Goal: Communication & Community: Participate in discussion

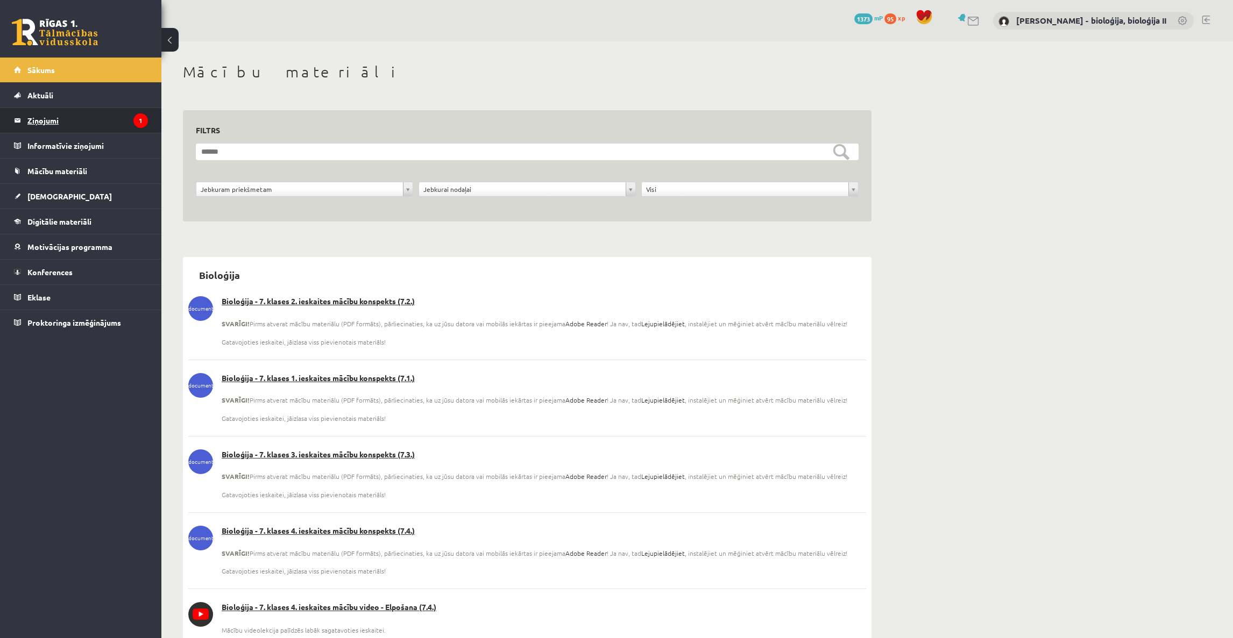
click at [52, 120] on legend "Ziņojumi 1" at bounding box center [87, 120] width 120 height 25
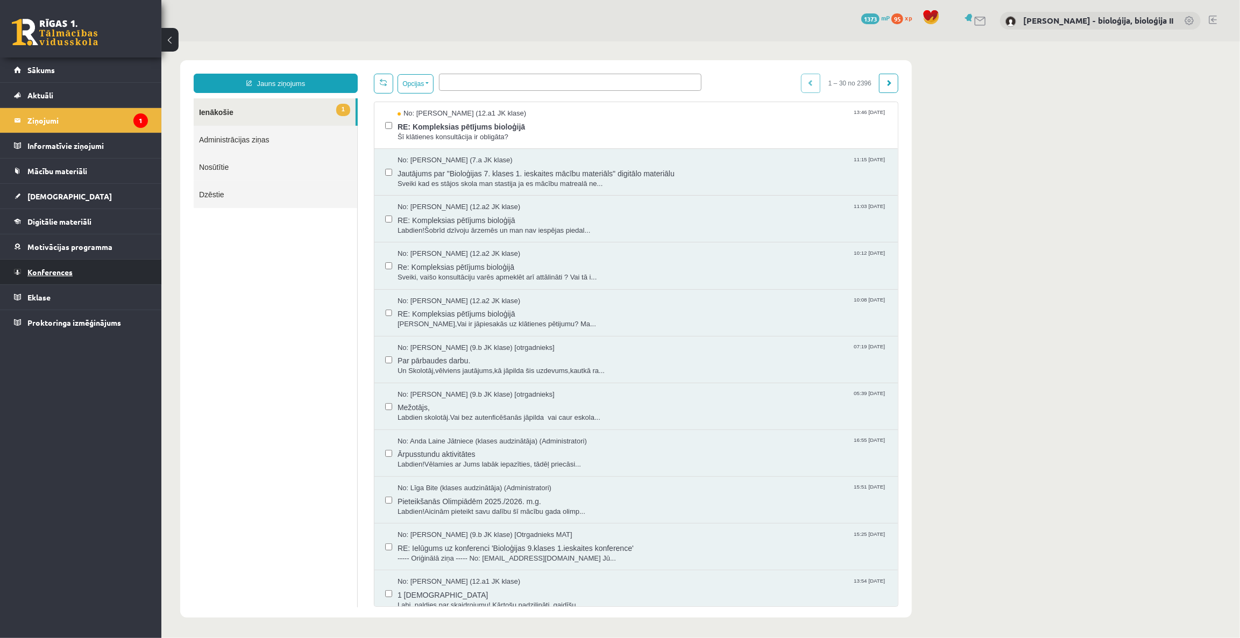
click at [37, 272] on span "Konferences" at bounding box center [49, 272] width 45 height 10
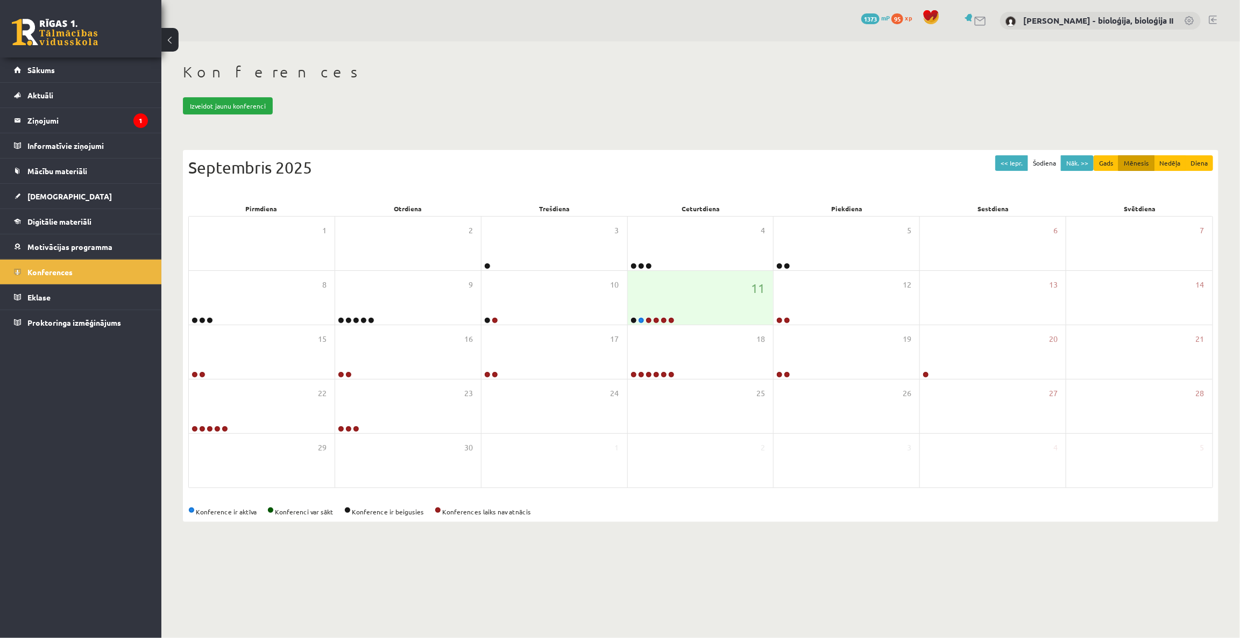
click at [917, 622] on body "0 Dāvanas 1373 mP 95 xp Elza Saulīte - bioloģija, bioloģija II Sākums Aktuāli K…" at bounding box center [620, 319] width 1240 height 638
click at [648, 319] on link at bounding box center [648, 320] width 6 height 6
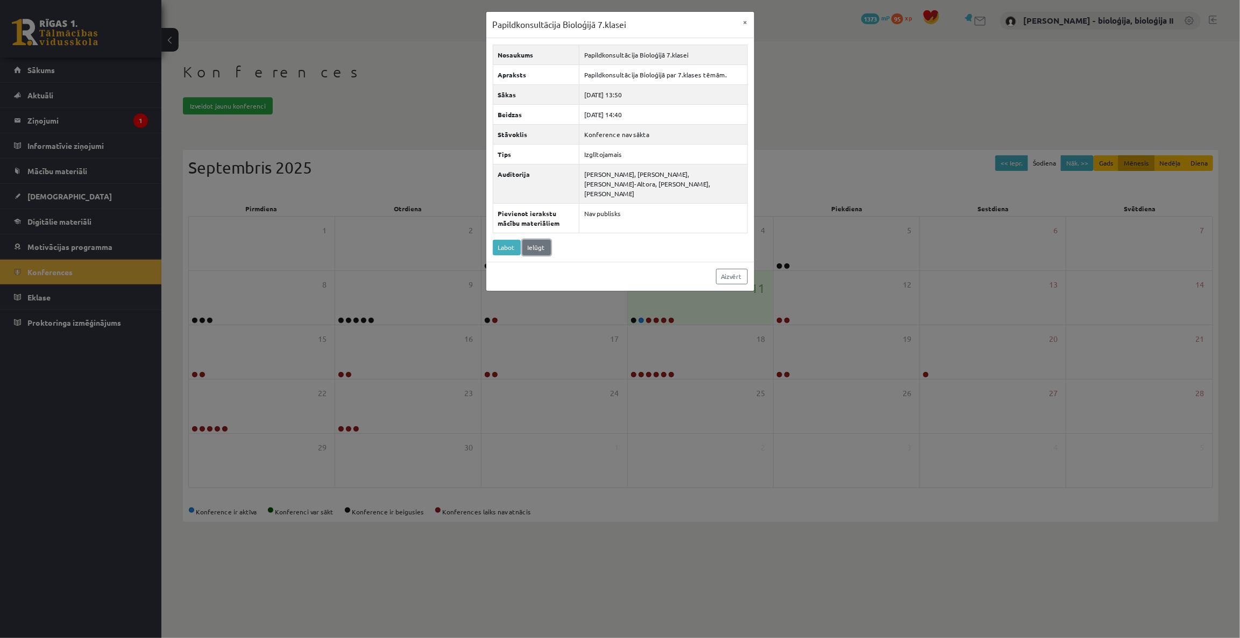
click at [543, 240] on link "Ielūgt" at bounding box center [536, 248] width 29 height 16
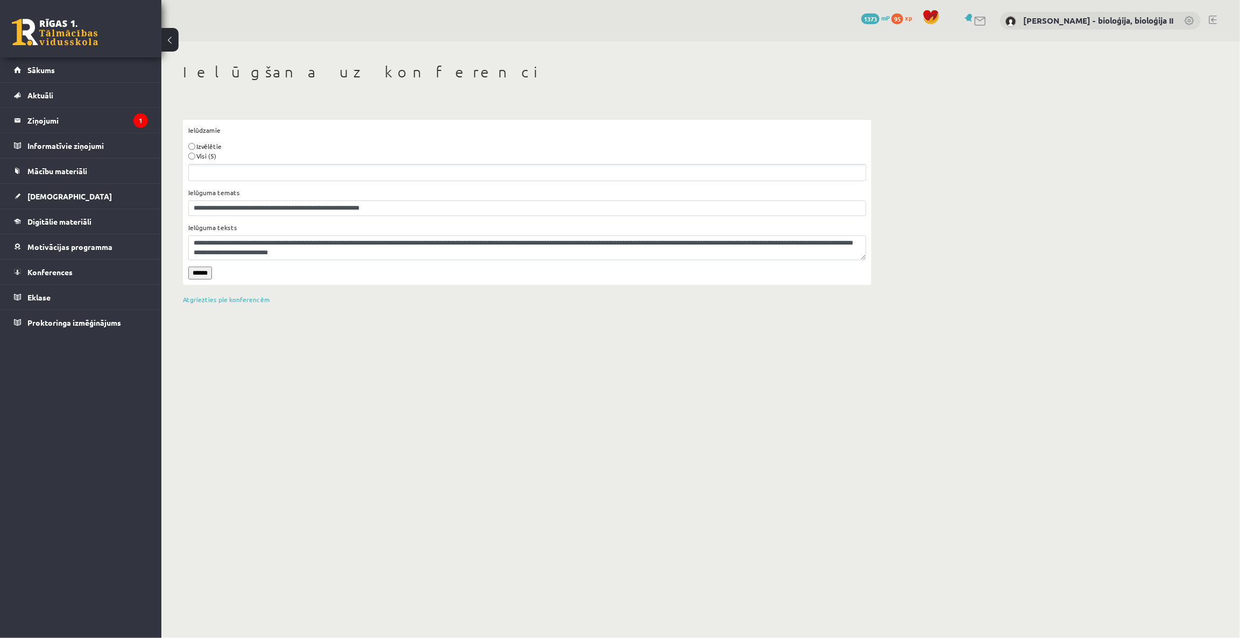
click at [205, 158] on label "Visi (5)" at bounding box center [206, 156] width 20 height 10
click at [203, 273] on input "******" at bounding box center [200, 273] width 24 height 13
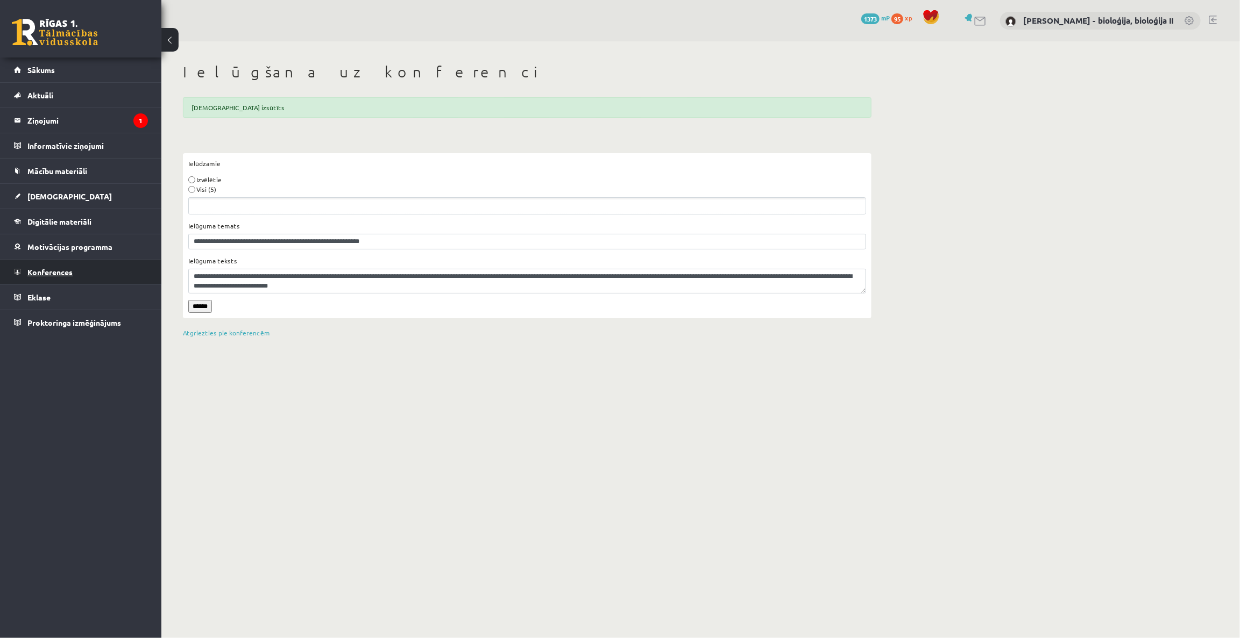
click at [59, 272] on span "Konferences" at bounding box center [49, 272] width 45 height 10
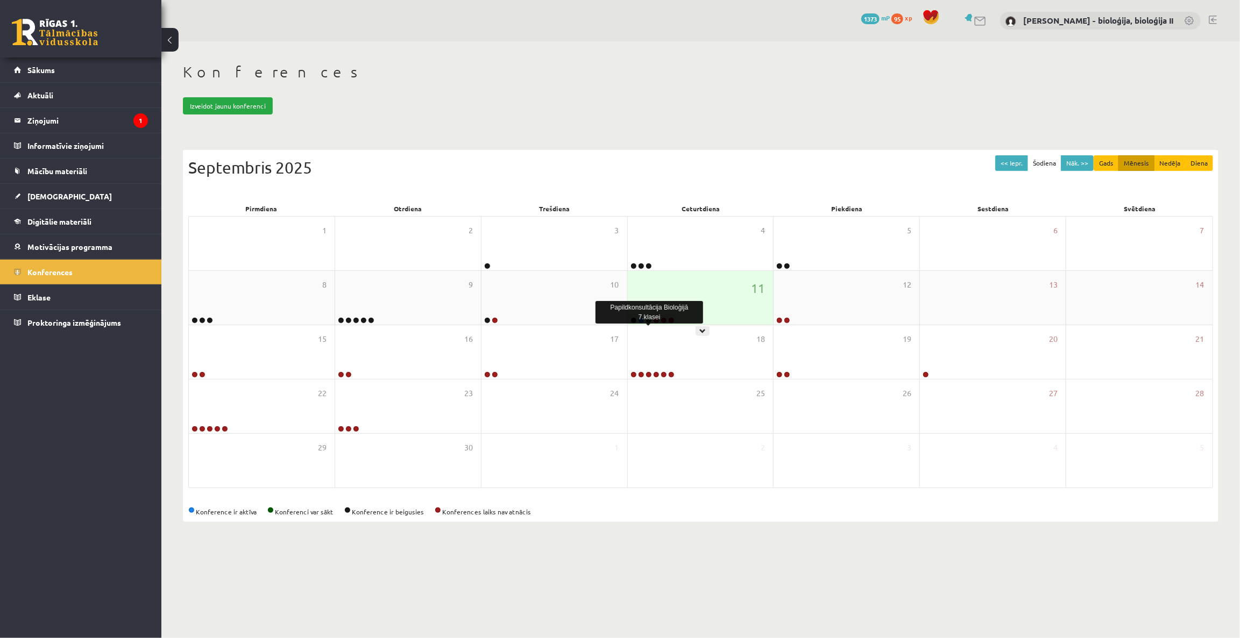
click at [649, 321] on link at bounding box center [648, 320] width 6 height 6
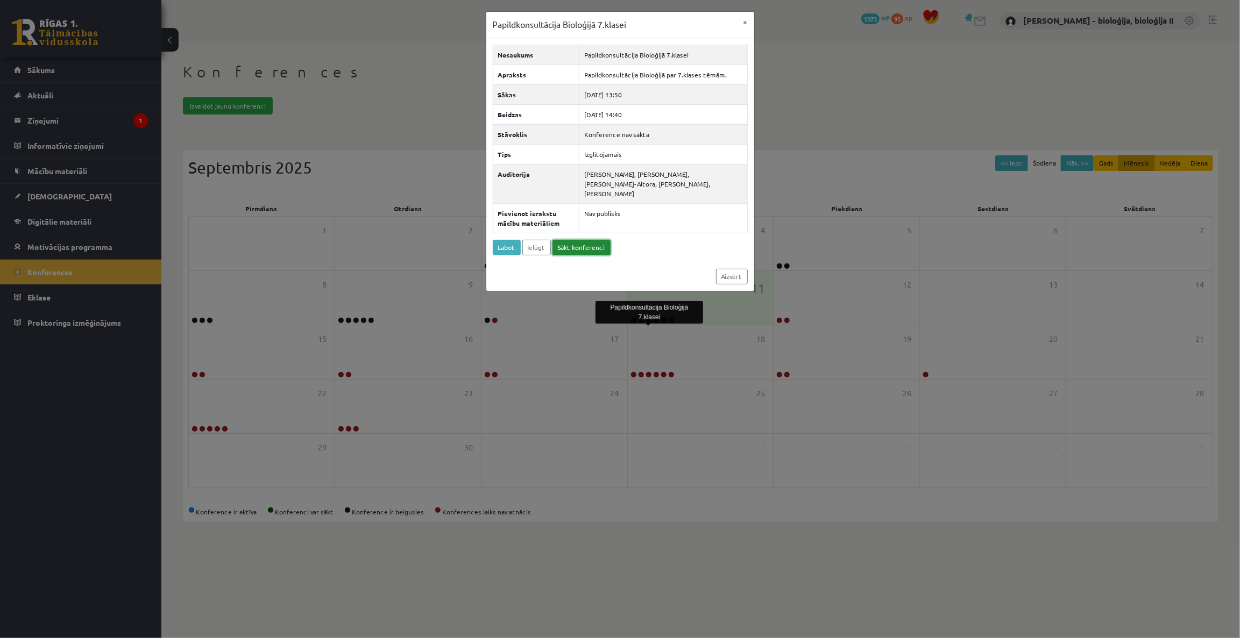
click at [587, 240] on link "Sākt konferenci" at bounding box center [581, 248] width 58 height 16
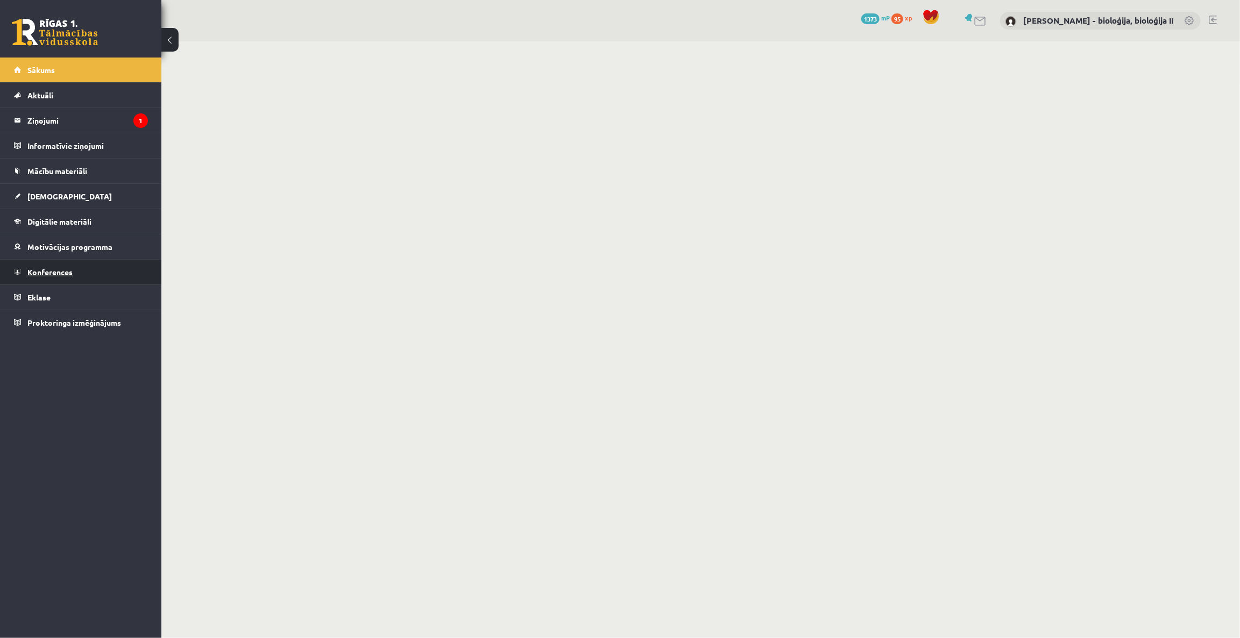
click at [58, 273] on span "Konferences" at bounding box center [49, 272] width 45 height 10
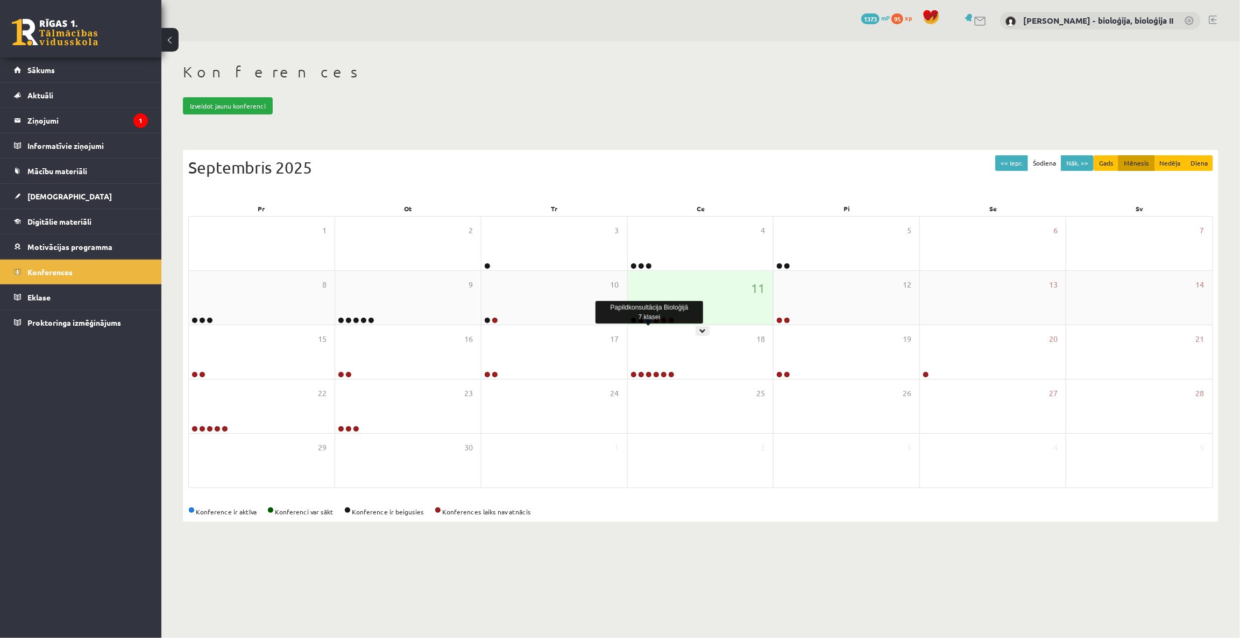
click at [648, 322] on link at bounding box center [648, 320] width 6 height 6
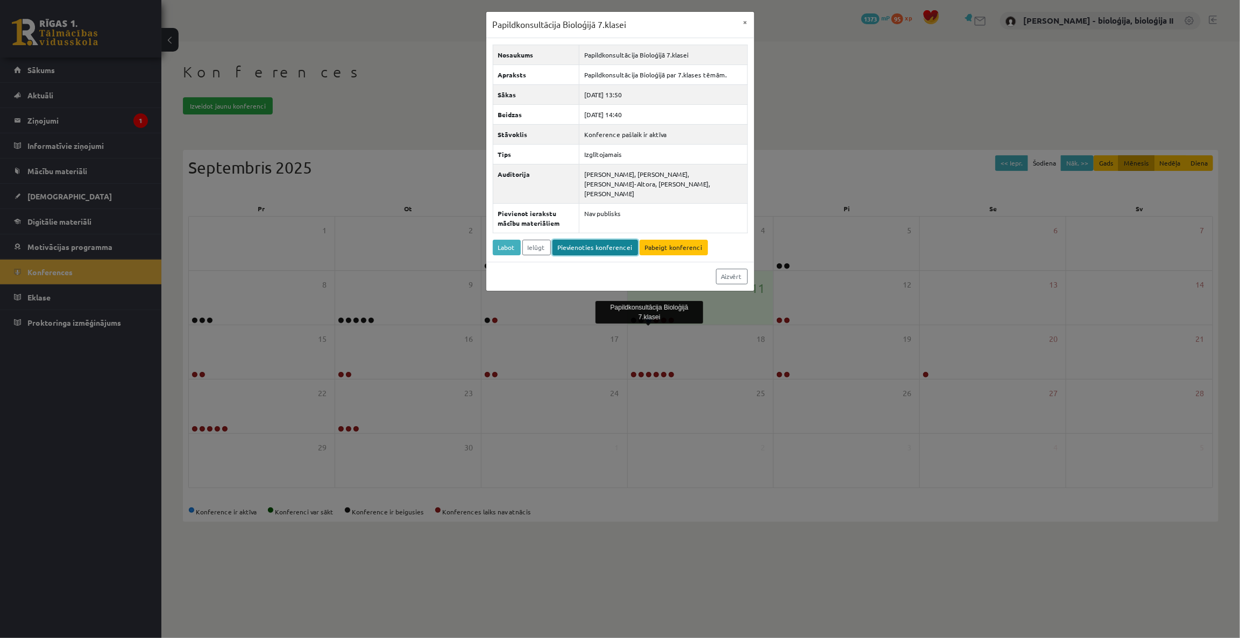
click at [581, 240] on link "Pievienoties konferencei" at bounding box center [595, 248] width 86 height 16
click at [748, 23] on button "×" at bounding box center [745, 22] width 17 height 20
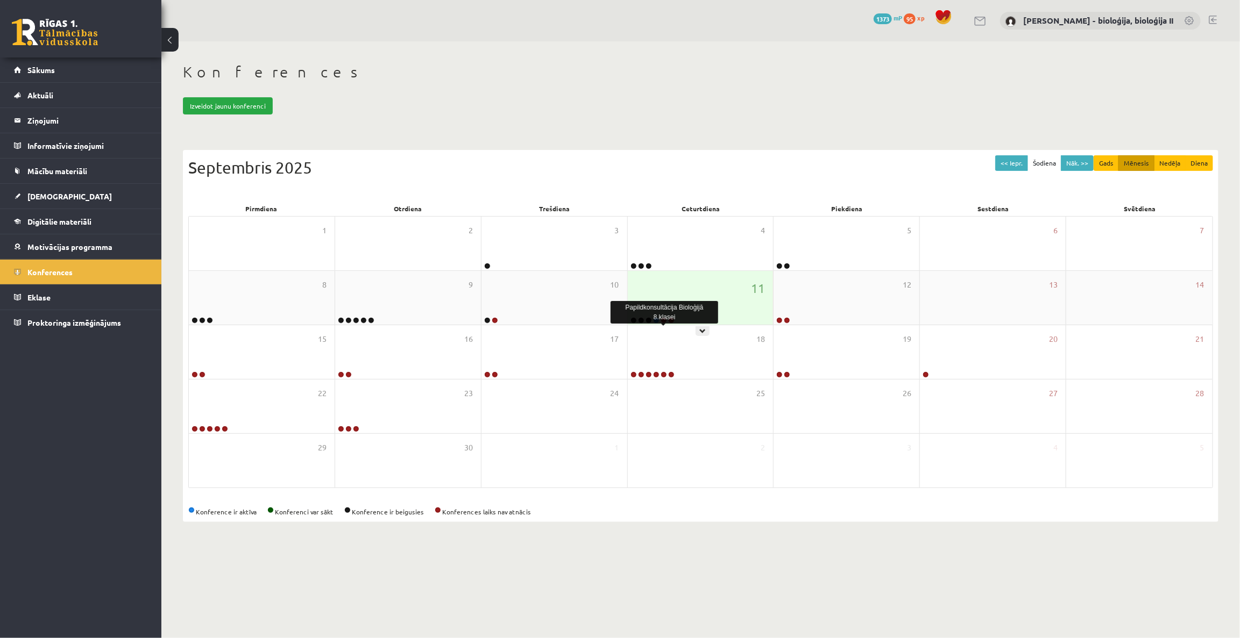
click at [663, 320] on link at bounding box center [663, 320] width 6 height 6
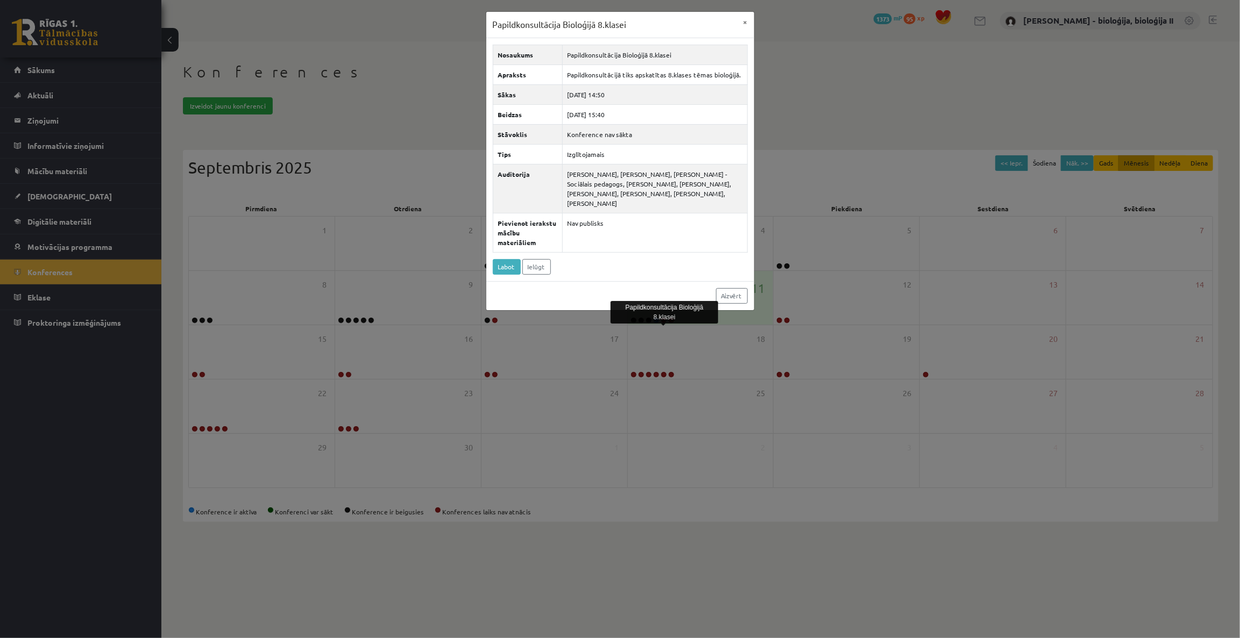
click at [877, 83] on div "Papildkonsultācija Bioloģijā 8.klasei × Nosaukums Papildkonsultācija Bioloģijā …" at bounding box center [620, 319] width 1240 height 638
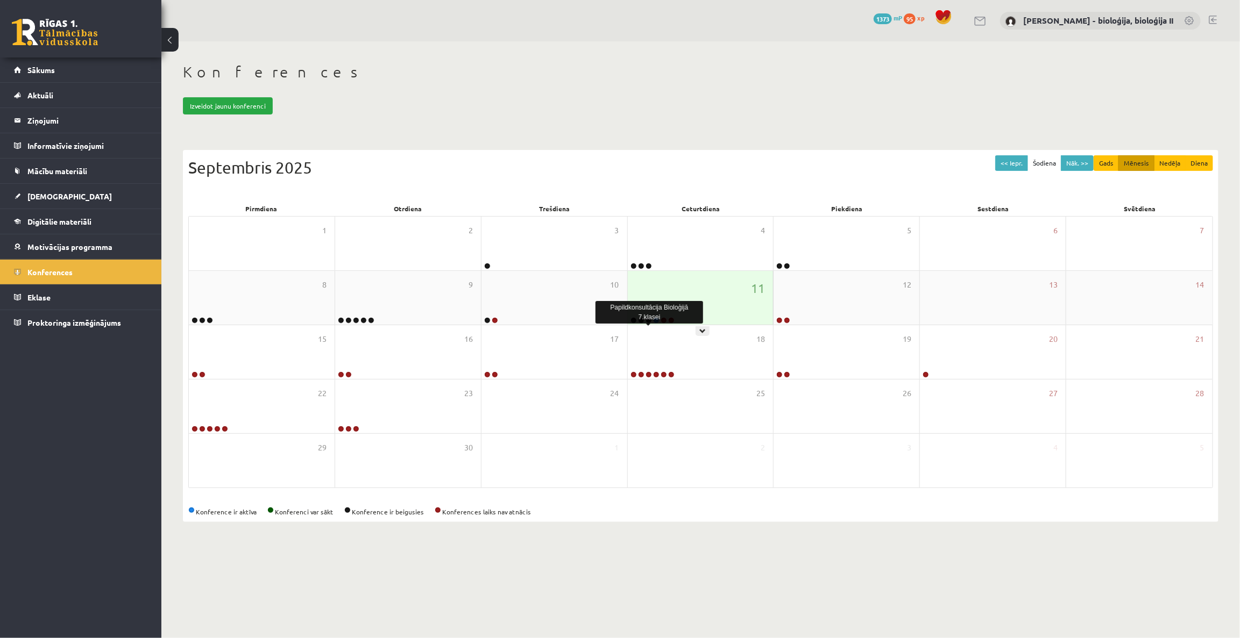
click at [649, 320] on link at bounding box center [648, 320] width 6 height 6
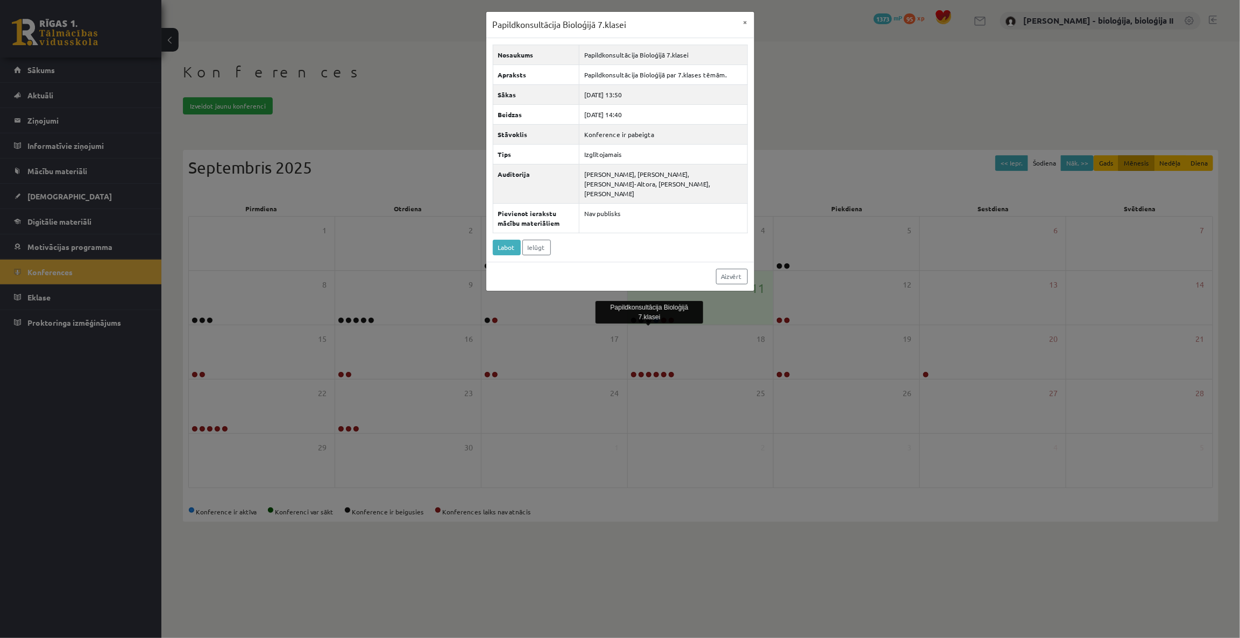
click at [680, 338] on div "Papildkonsultācija Bioloģijā 7.klasei × Nosaukums Papildkonsultācija Bioloģijā …" at bounding box center [620, 319] width 1240 height 638
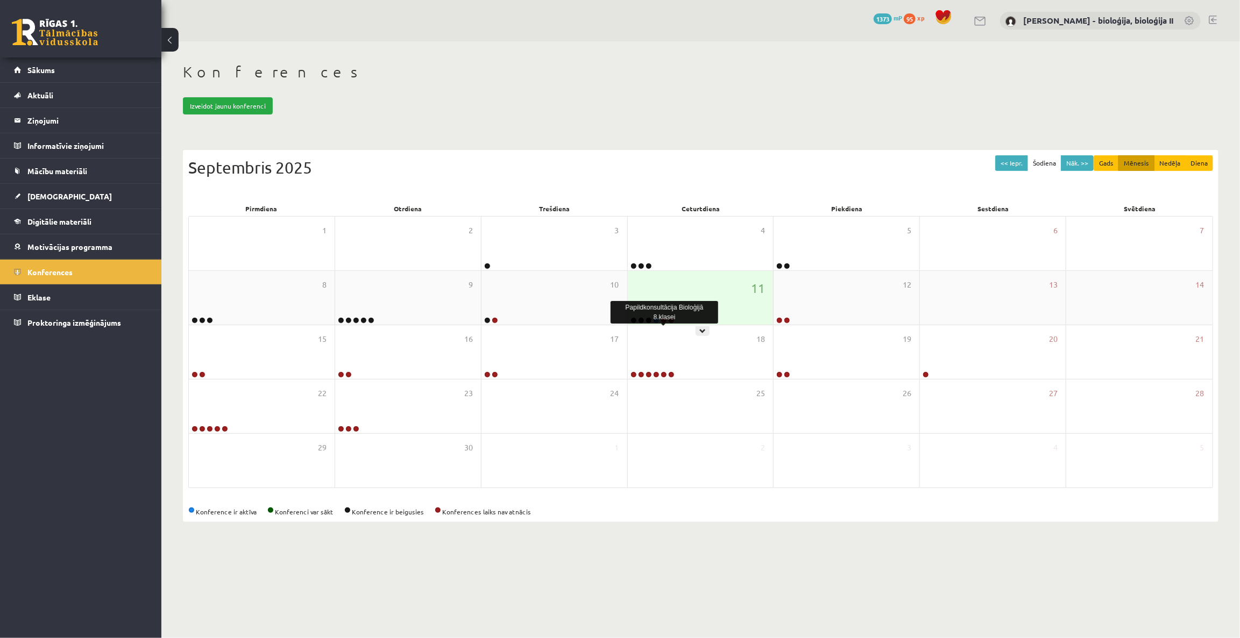
click at [666, 321] on link at bounding box center [663, 320] width 6 height 6
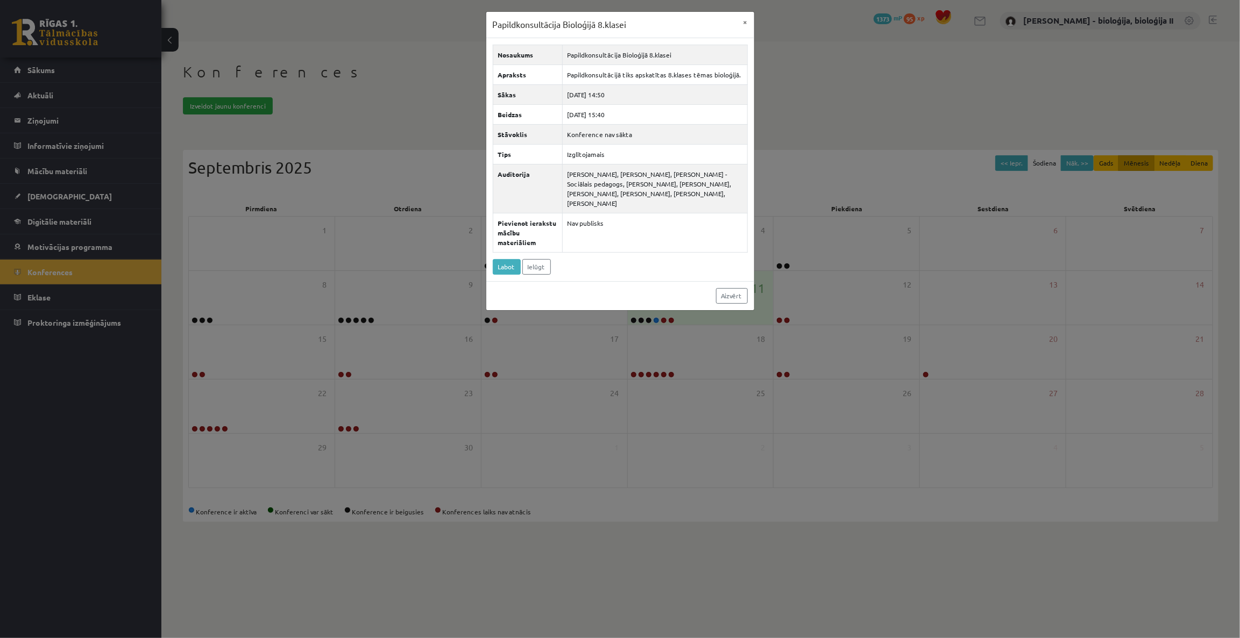
click at [839, 108] on div "Papildkonsultācija Bioloģijā 8.klasei × Nosaukums Papildkonsultācija Bioloģijā …" at bounding box center [620, 319] width 1240 height 638
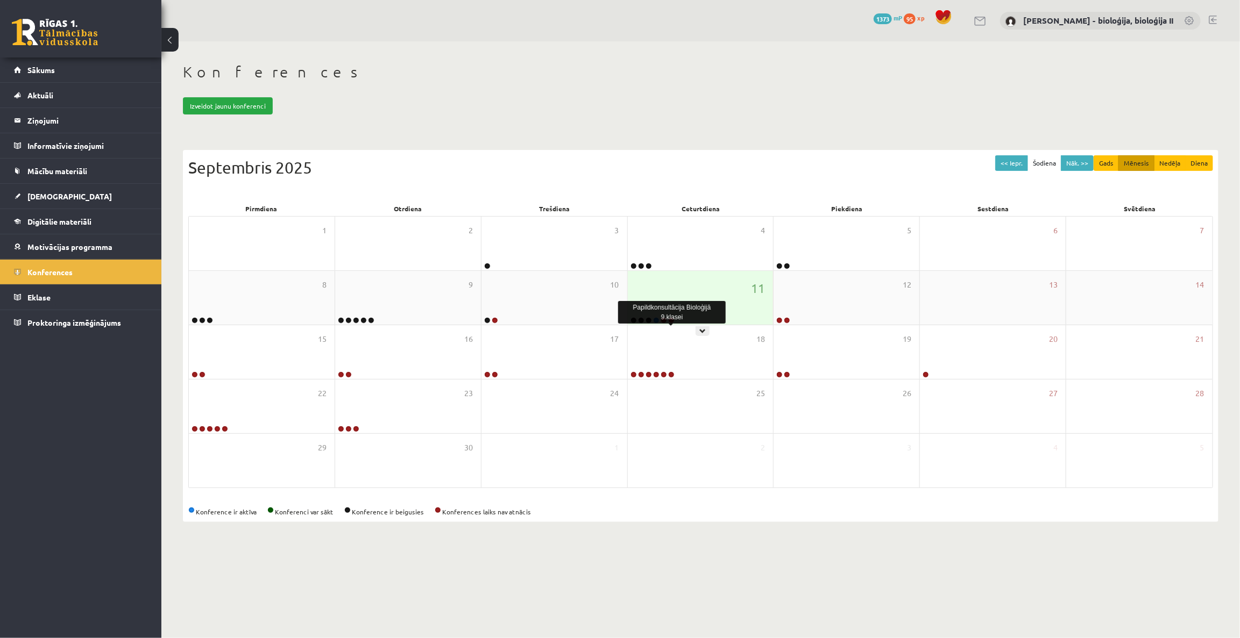
click at [670, 319] on link at bounding box center [671, 320] width 6 height 6
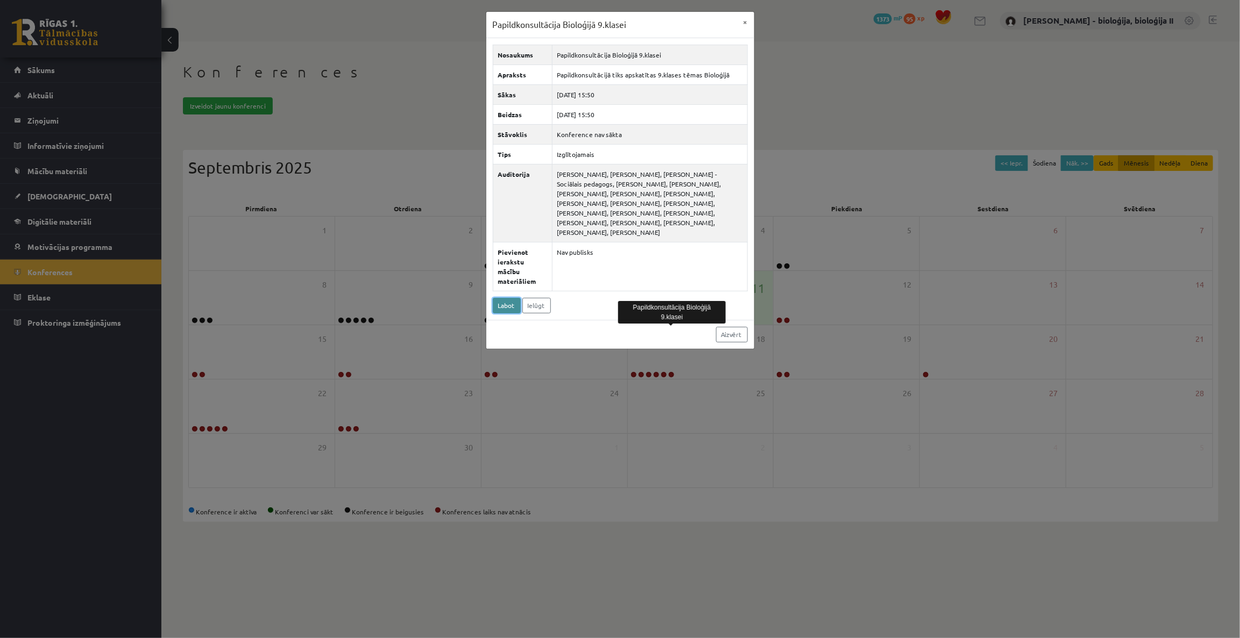
click at [501, 298] on link "Labot" at bounding box center [507, 306] width 28 height 16
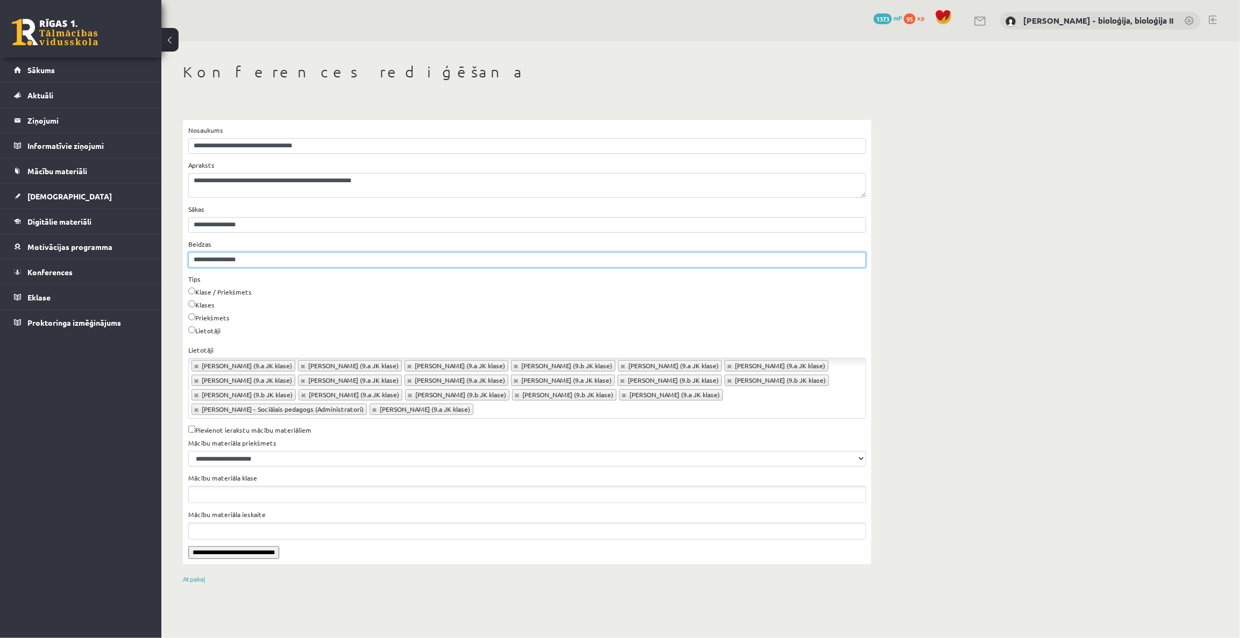
click at [233, 259] on input "**********" at bounding box center [527, 260] width 678 height 16
click at [240, 260] on input "**********" at bounding box center [527, 260] width 678 height 16
type input "**********"
click at [350, 316] on div "Priekšmets" at bounding box center [527, 319] width 678 height 13
click at [238, 550] on input "**********" at bounding box center [233, 552] width 91 height 13
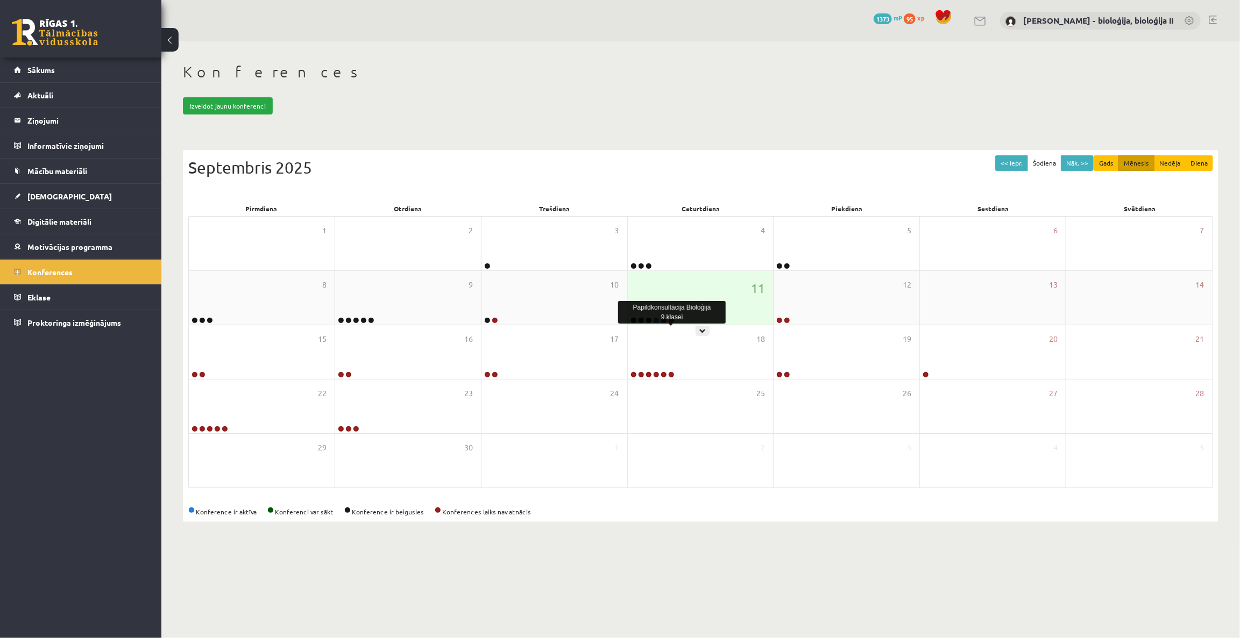
click at [669, 319] on link at bounding box center [671, 320] width 6 height 6
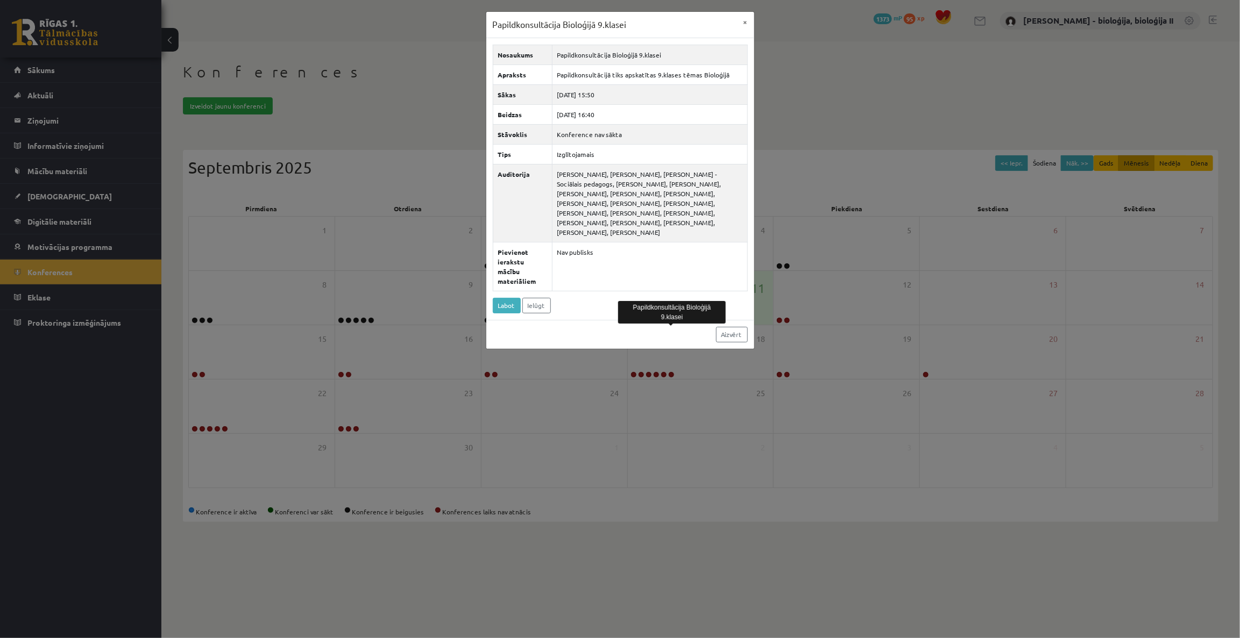
click at [777, 77] on div "Papildkonsultācija Bioloģijā 9.klasei × Nosaukums Papildkonsultācija Bioloģijā …" at bounding box center [620, 319] width 1240 height 638
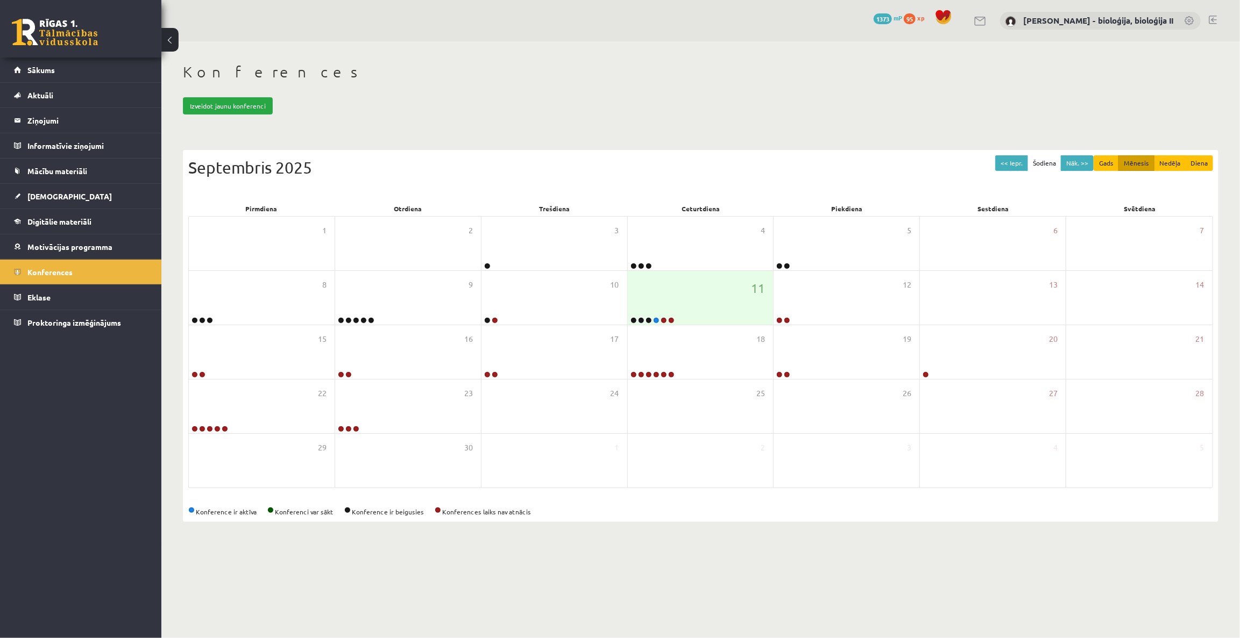
click at [751, 571] on body "0 Dāvanas 1373 mP 95 xp [PERSON_NAME] - bioloģija, bioloģija II Sākums Aktuāli …" at bounding box center [620, 319] width 1240 height 638
click at [95, 128] on legend "Ziņojumi 1" at bounding box center [87, 120] width 120 height 25
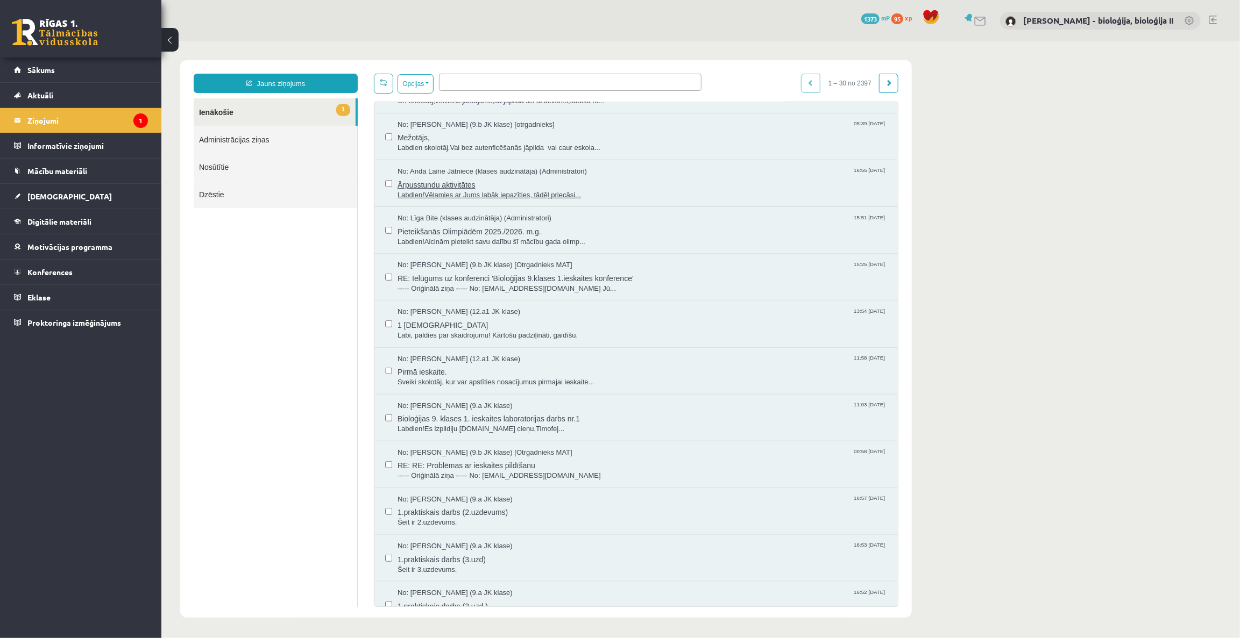
scroll to position [342, 0]
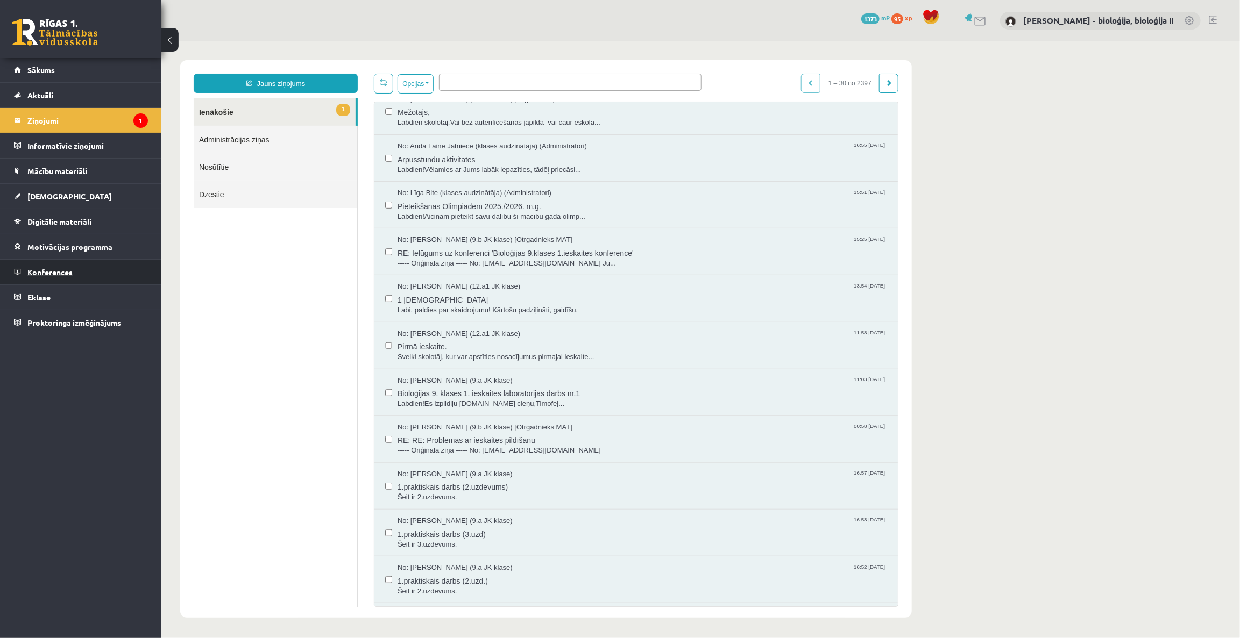
click at [54, 263] on link "Konferences" at bounding box center [81, 272] width 134 height 25
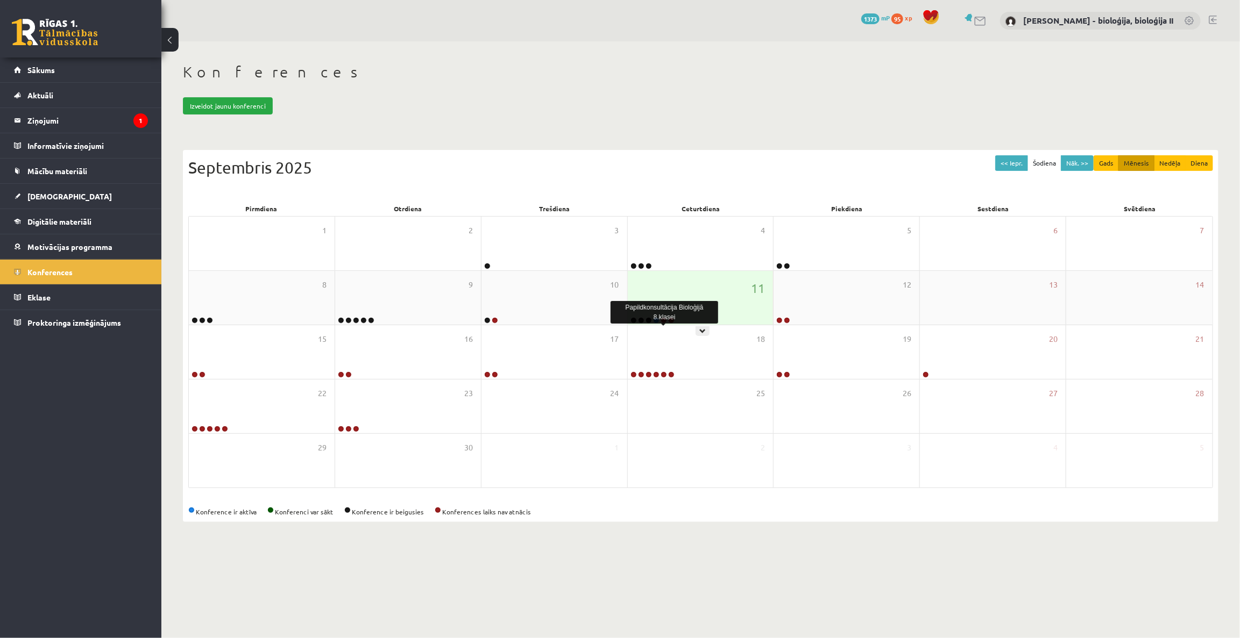
click at [662, 321] on link at bounding box center [663, 320] width 6 height 6
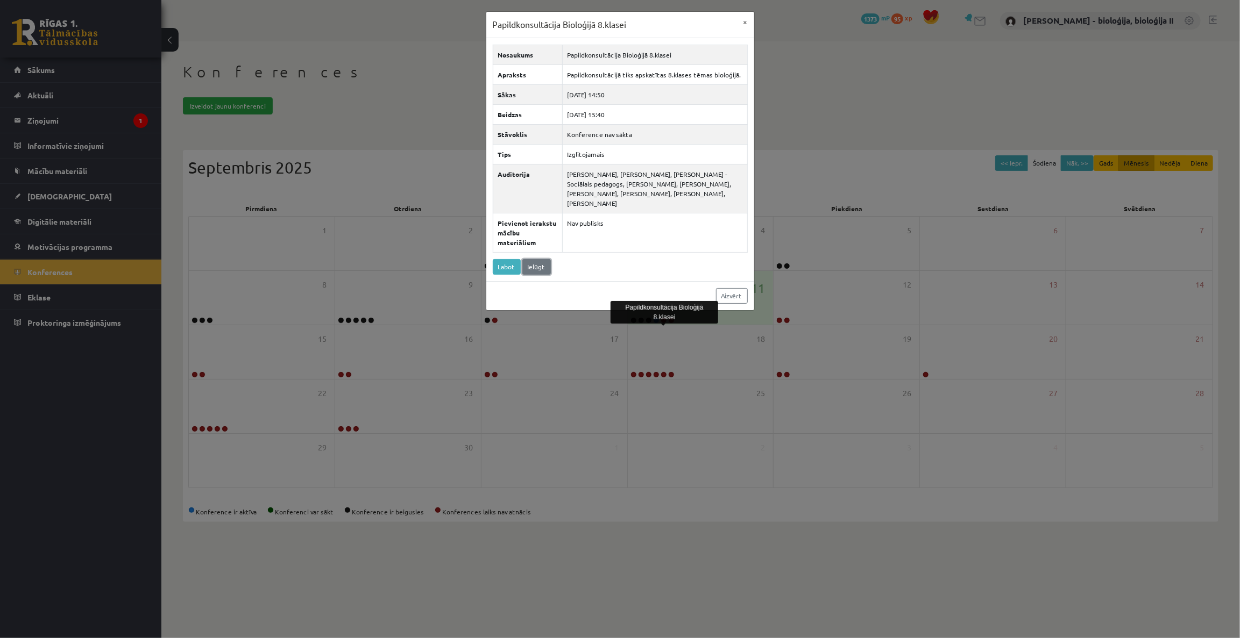
click at [539, 265] on link "Ielūgt" at bounding box center [536, 267] width 29 height 16
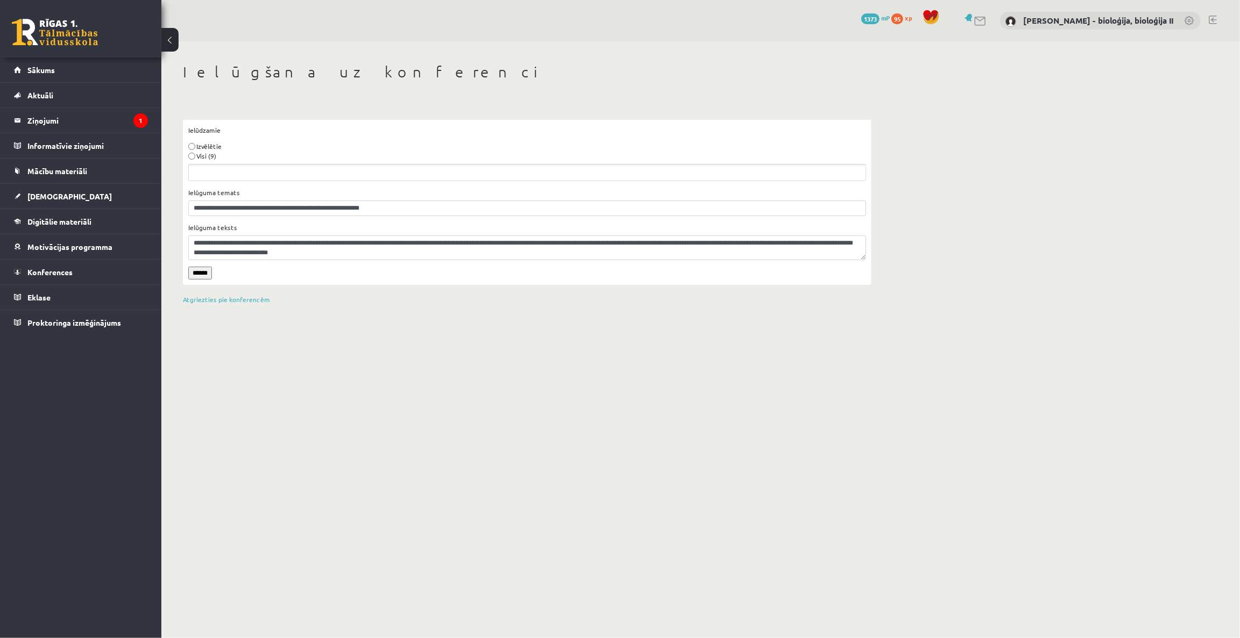
click at [215, 156] on label "Visi (9)" at bounding box center [206, 156] width 20 height 10
click at [201, 275] on input "******" at bounding box center [200, 273] width 24 height 13
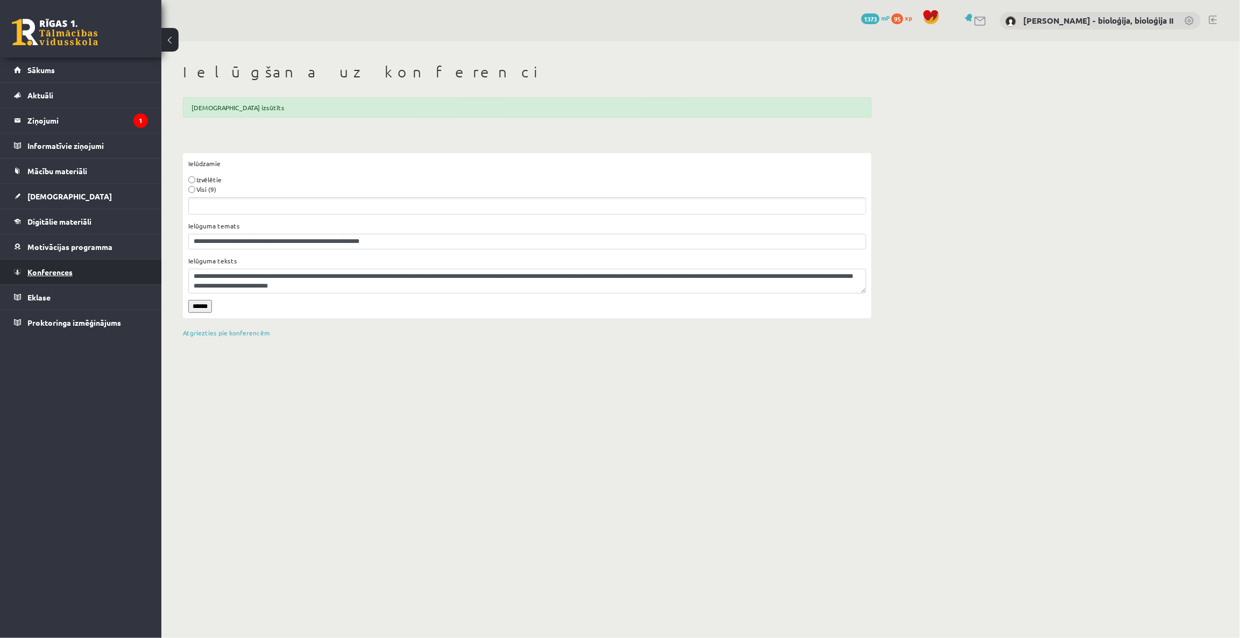
click at [42, 269] on span "Konferences" at bounding box center [49, 272] width 45 height 10
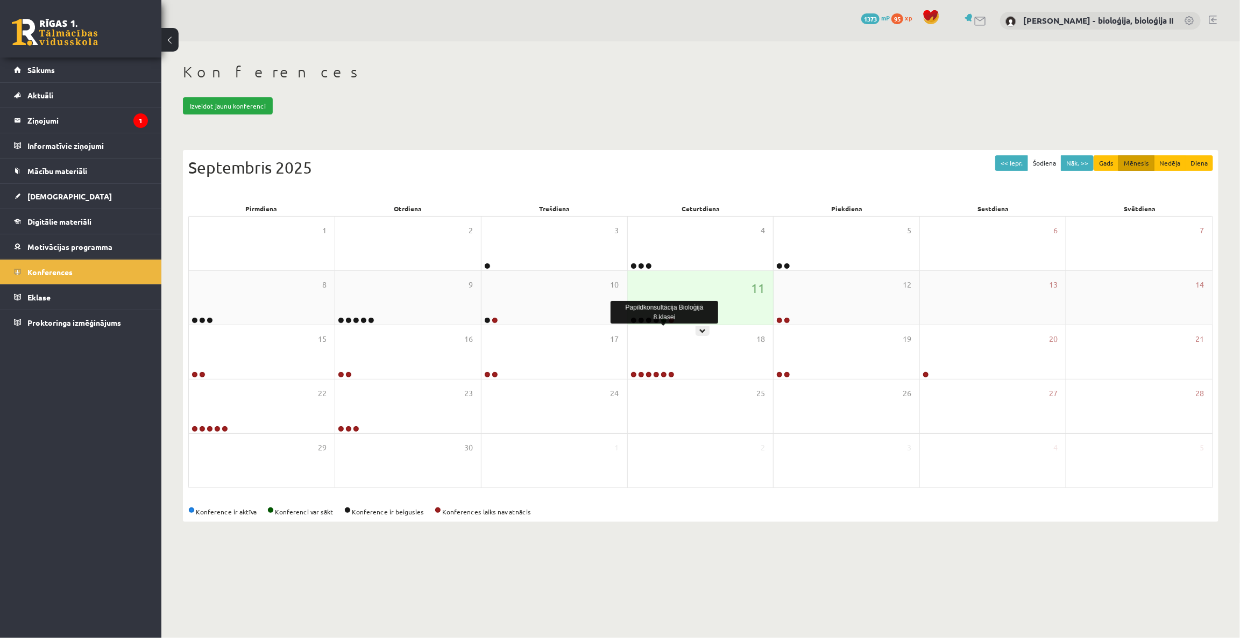
click at [663, 319] on link at bounding box center [663, 320] width 6 height 6
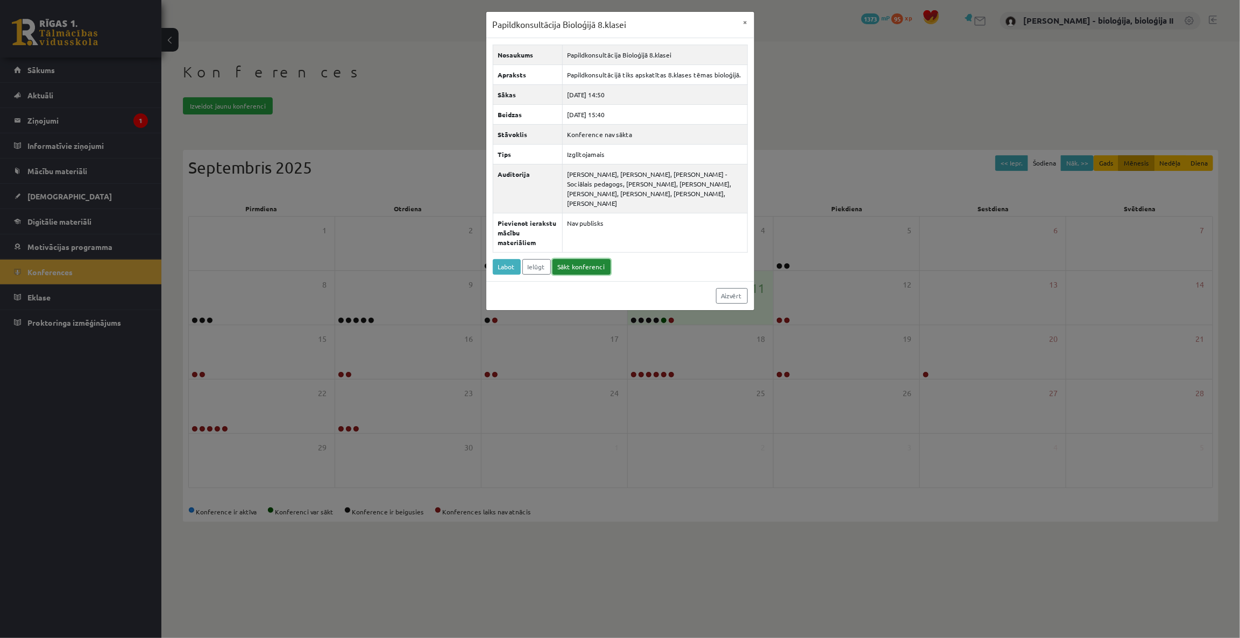
click at [579, 266] on link "Sākt konferenci" at bounding box center [581, 267] width 58 height 16
